Goal: Navigation & Orientation: Find specific page/section

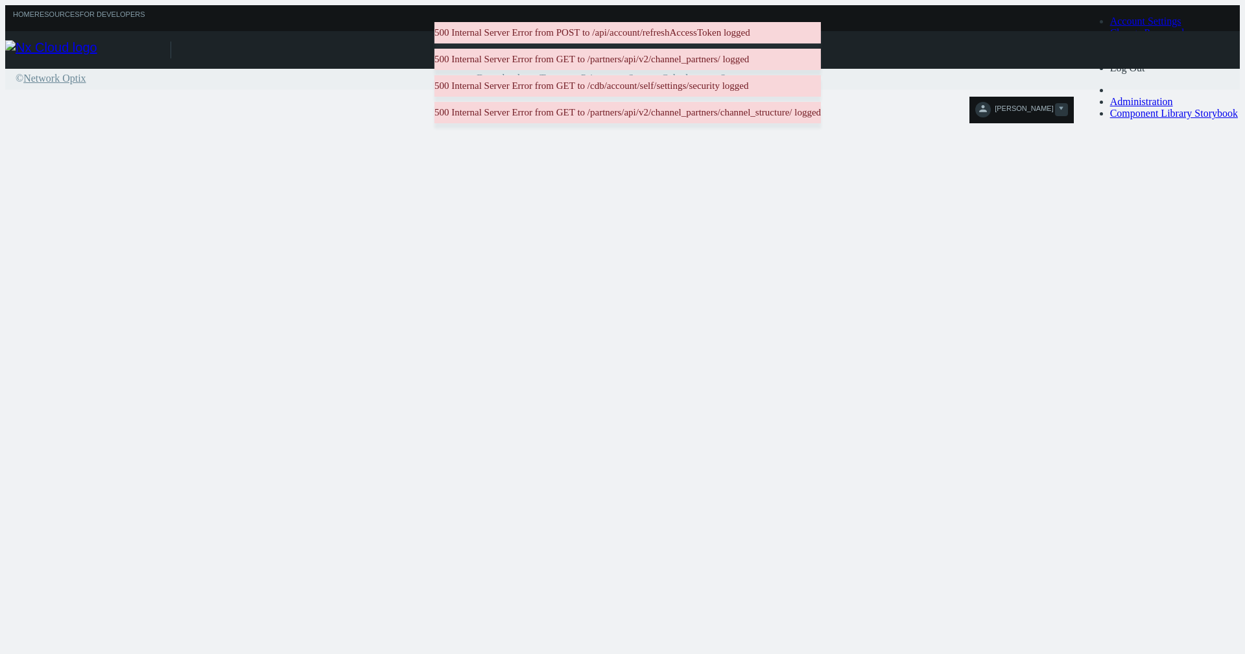
click at [1053, 104] on span "[PERSON_NAME]" at bounding box center [1024, 111] width 58 height 15
click at [1145, 73] on link "Log Out" at bounding box center [1127, 67] width 35 height 11
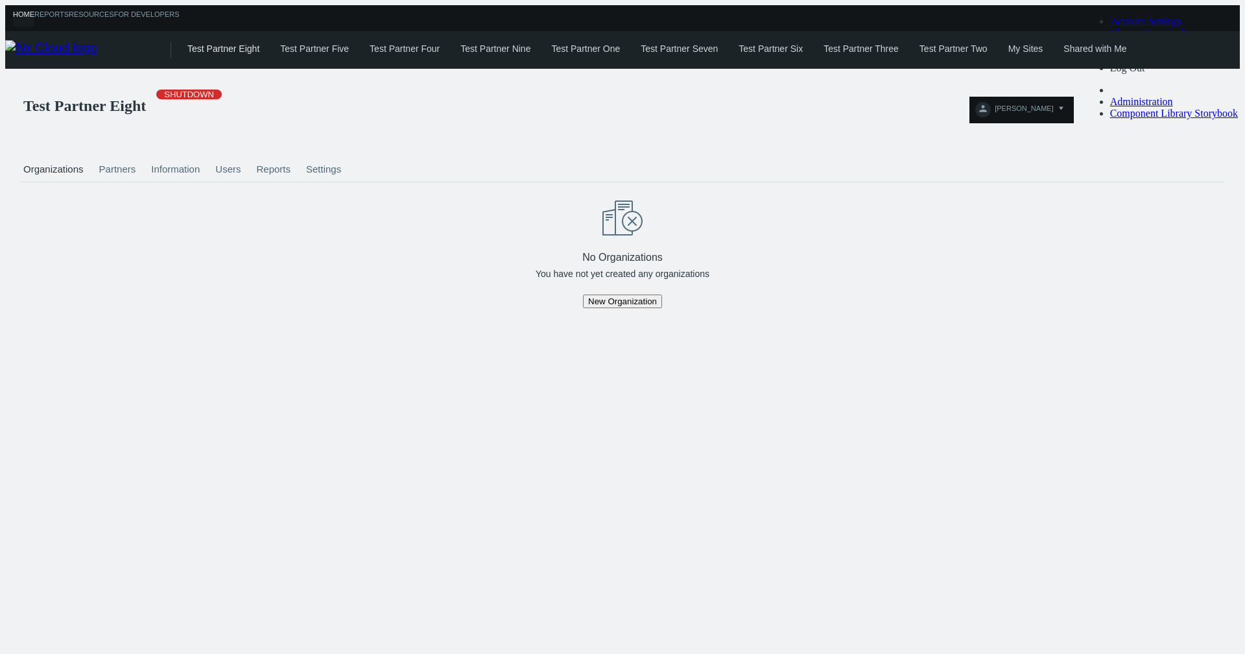
click at [496, 47] on link "Test Partner Nine" at bounding box center [495, 48] width 70 height 10
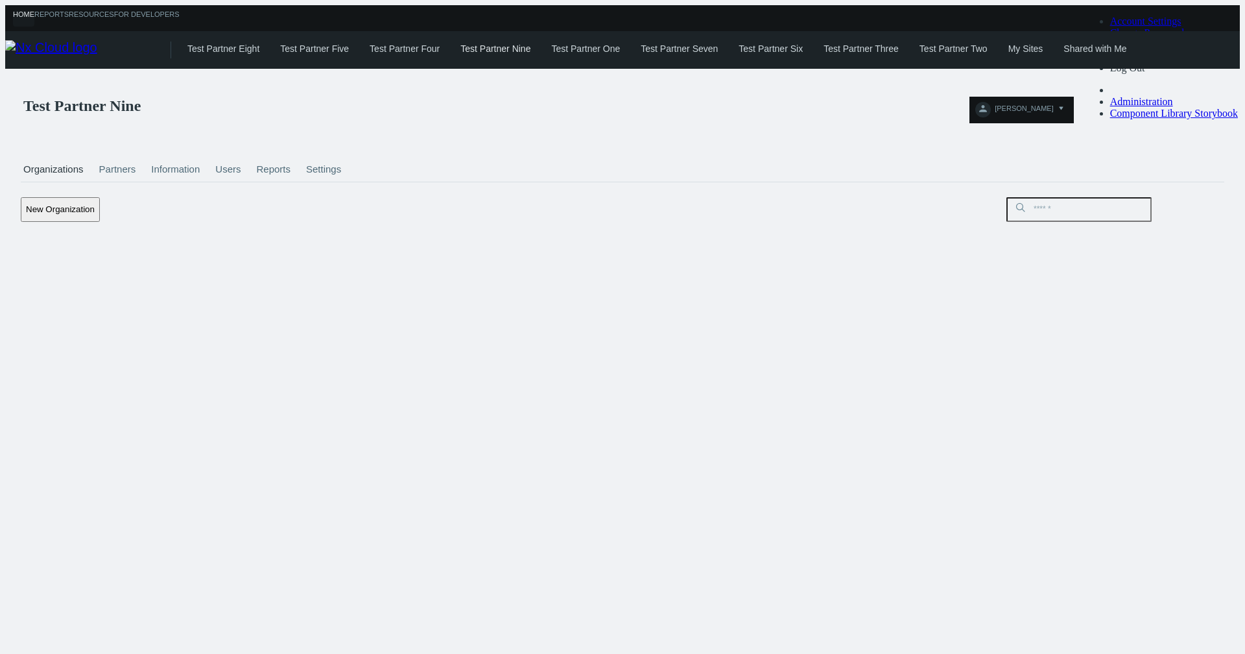
click at [582, 45] on link "Test Partner One" at bounding box center [585, 48] width 69 height 10
click at [674, 43] on link "Test Partner Seven" at bounding box center [679, 48] width 77 height 10
